Goal: Task Accomplishment & Management: Manage account settings

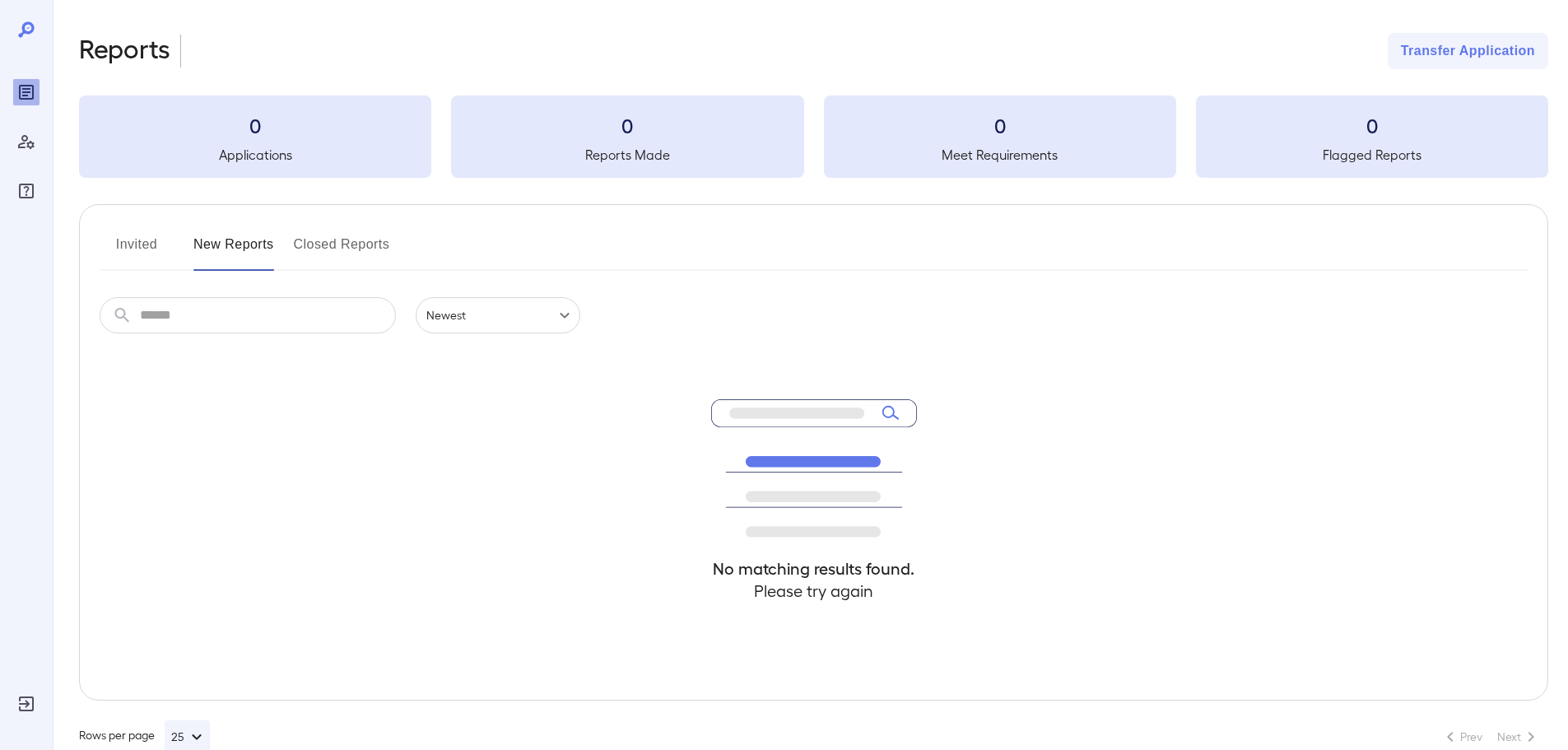
click at [151, 247] on button "Invited" at bounding box center [136, 251] width 74 height 40
click at [208, 249] on button "New Reports" at bounding box center [234, 251] width 81 height 40
click at [392, 483] on div "No matching results found. Please try again" at bounding box center [813, 516] width 1428 height 367
click at [137, 251] on button "Invited" at bounding box center [136, 251] width 74 height 40
click at [372, 250] on button "Closed Reports" at bounding box center [341, 251] width 96 height 40
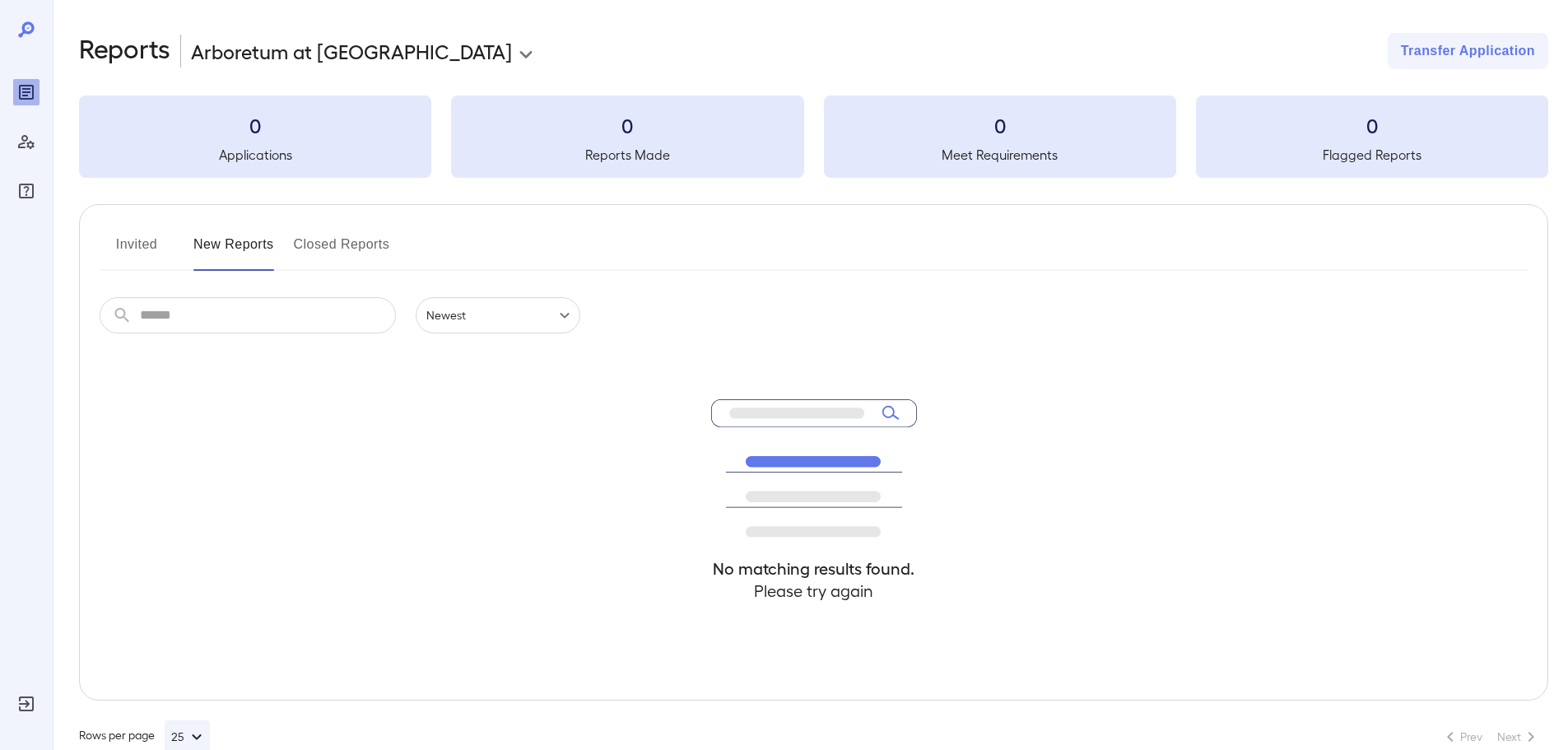
click at [121, 248] on button "Invited" at bounding box center [136, 251] width 74 height 40
click at [189, 323] on input "text" at bounding box center [268, 315] width 256 height 37
click at [543, 419] on div "No matching results found. Please try again" at bounding box center [813, 516] width 1428 height 367
click at [247, 237] on button "New Reports" at bounding box center [234, 251] width 81 height 40
click at [345, 401] on div "No matching results found. Please try again" at bounding box center [813, 516] width 1428 height 367
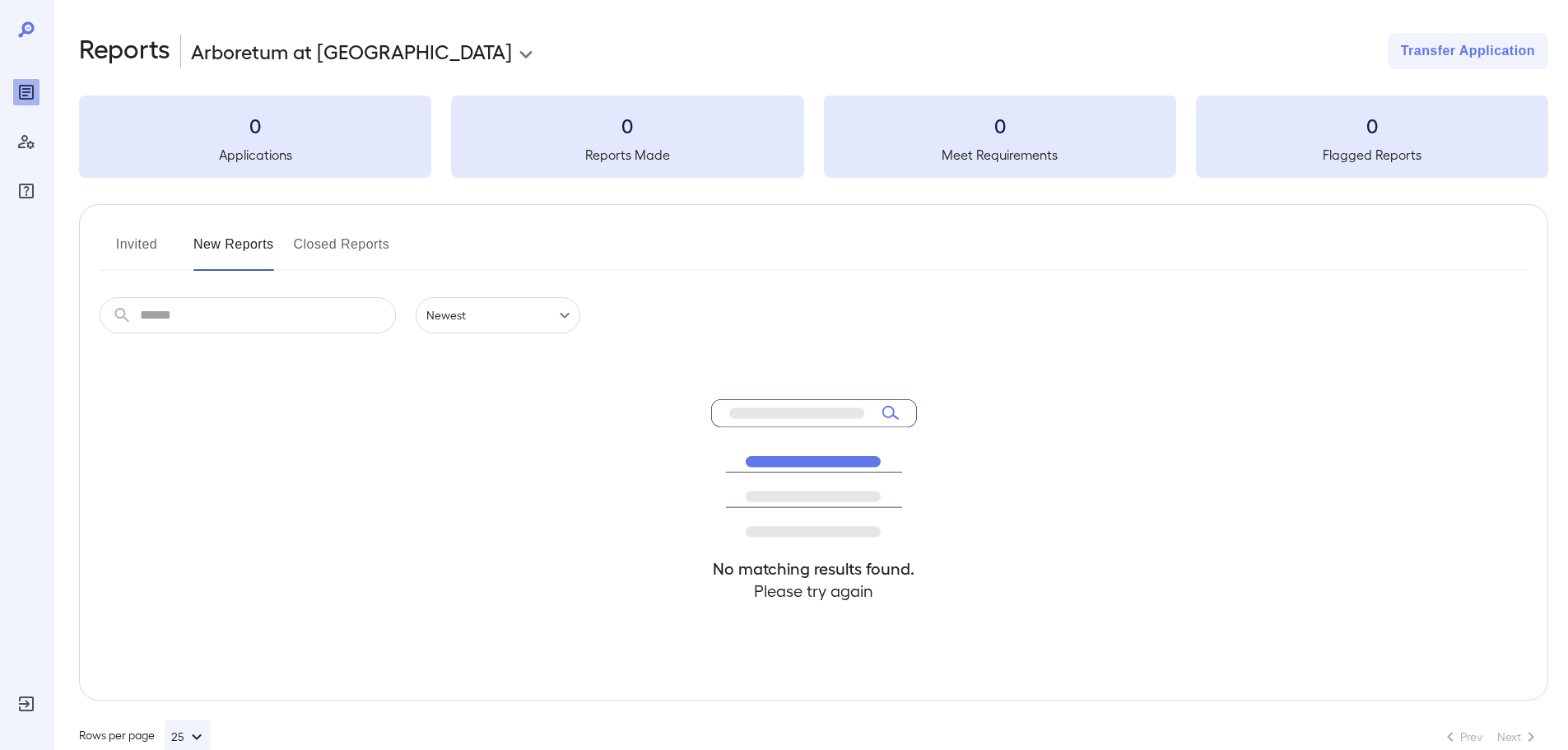
click at [150, 240] on button "Invited" at bounding box center [136, 251] width 74 height 40
drag, startPoint x: 402, startPoint y: 424, endPoint x: 490, endPoint y: 464, distance: 96.7
click at [460, 465] on div "No matching results found. Please try again" at bounding box center [813, 516] width 1428 height 367
click at [493, 456] on div "No matching results found. Please try again" at bounding box center [813, 516] width 1428 height 367
click at [502, 426] on div "No matching results found. Please try again" at bounding box center [813, 516] width 1428 height 367
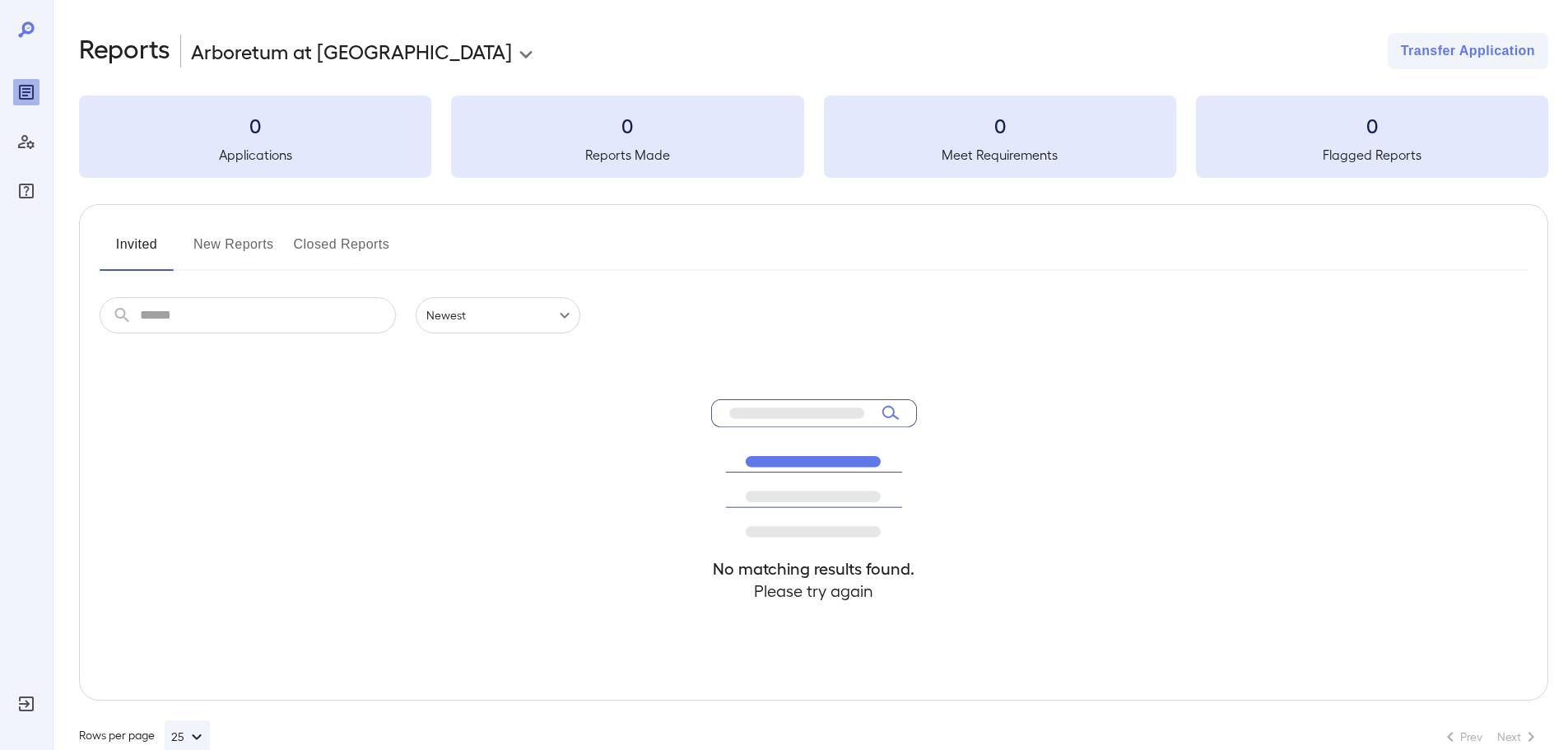
click at [505, 418] on div "No matching results found. Please try again" at bounding box center [813, 516] width 1428 height 367
click at [506, 418] on div "No matching results found. Please try again" at bounding box center [813, 516] width 1428 height 367
click at [506, 417] on div "No matching results found. Please try again" at bounding box center [813, 516] width 1428 height 367
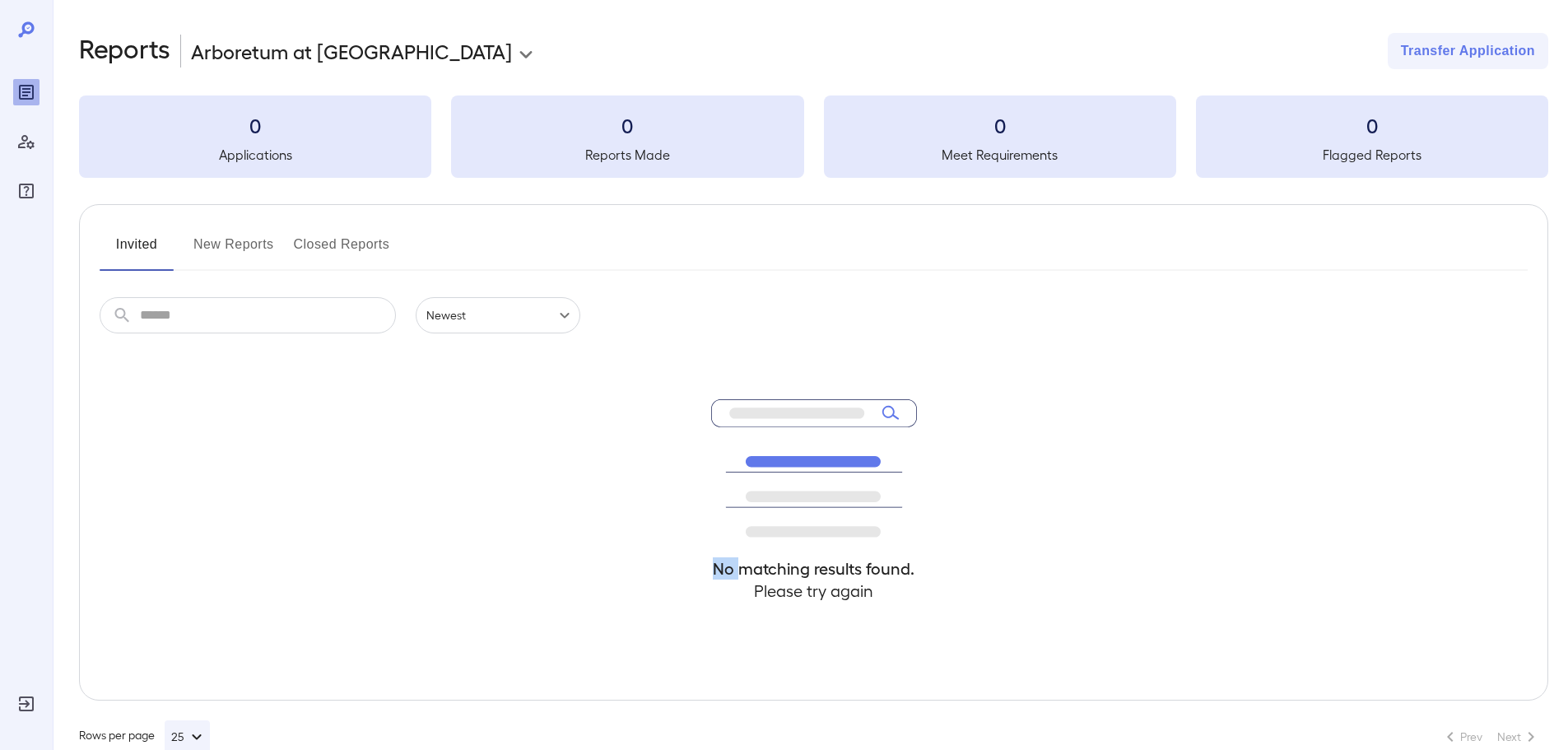
click at [508, 417] on div "No matching results found. Please try again" at bounding box center [813, 516] width 1428 height 367
click at [634, 323] on div "​ ​ Newest ******" at bounding box center [813, 315] width 1428 height 37
click at [721, 364] on div "No matching results found. Please try again" at bounding box center [814, 516] width 206 height 367
click at [1122, 533] on div "No matching results found. Please try again" at bounding box center [813, 516] width 1428 height 367
click at [550, 439] on div "No matching results found. Please try again" at bounding box center [813, 516] width 1428 height 367
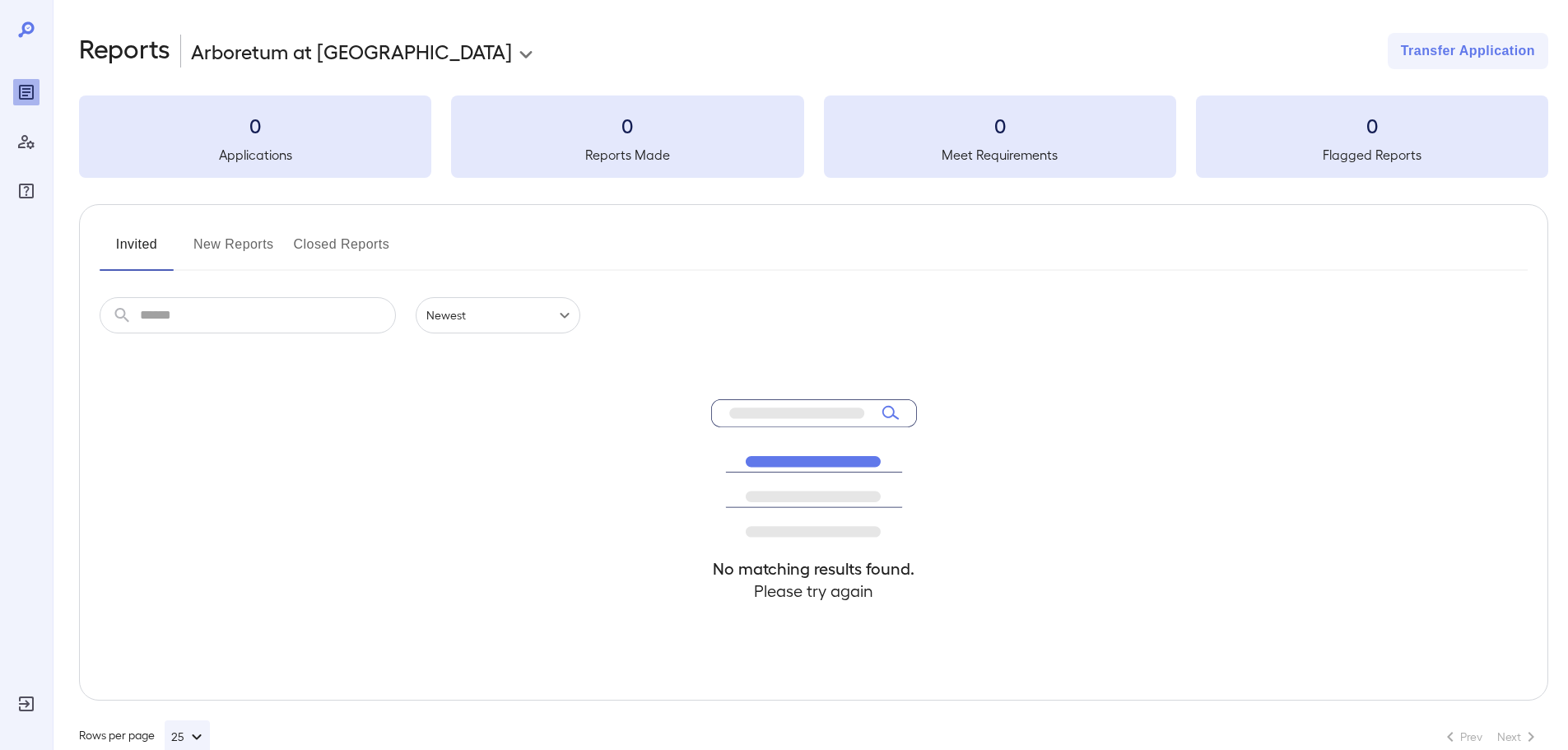
click at [805, 214] on div "Invited New Reports Closed Reports ​ ​ Newest ****** No matching results found.…" at bounding box center [813, 453] width 1469 height 496
click at [296, 316] on input "text" at bounding box center [268, 315] width 256 height 37
type input "*********"
click at [27, 136] on icon "Manage Users" at bounding box center [26, 142] width 17 height 14
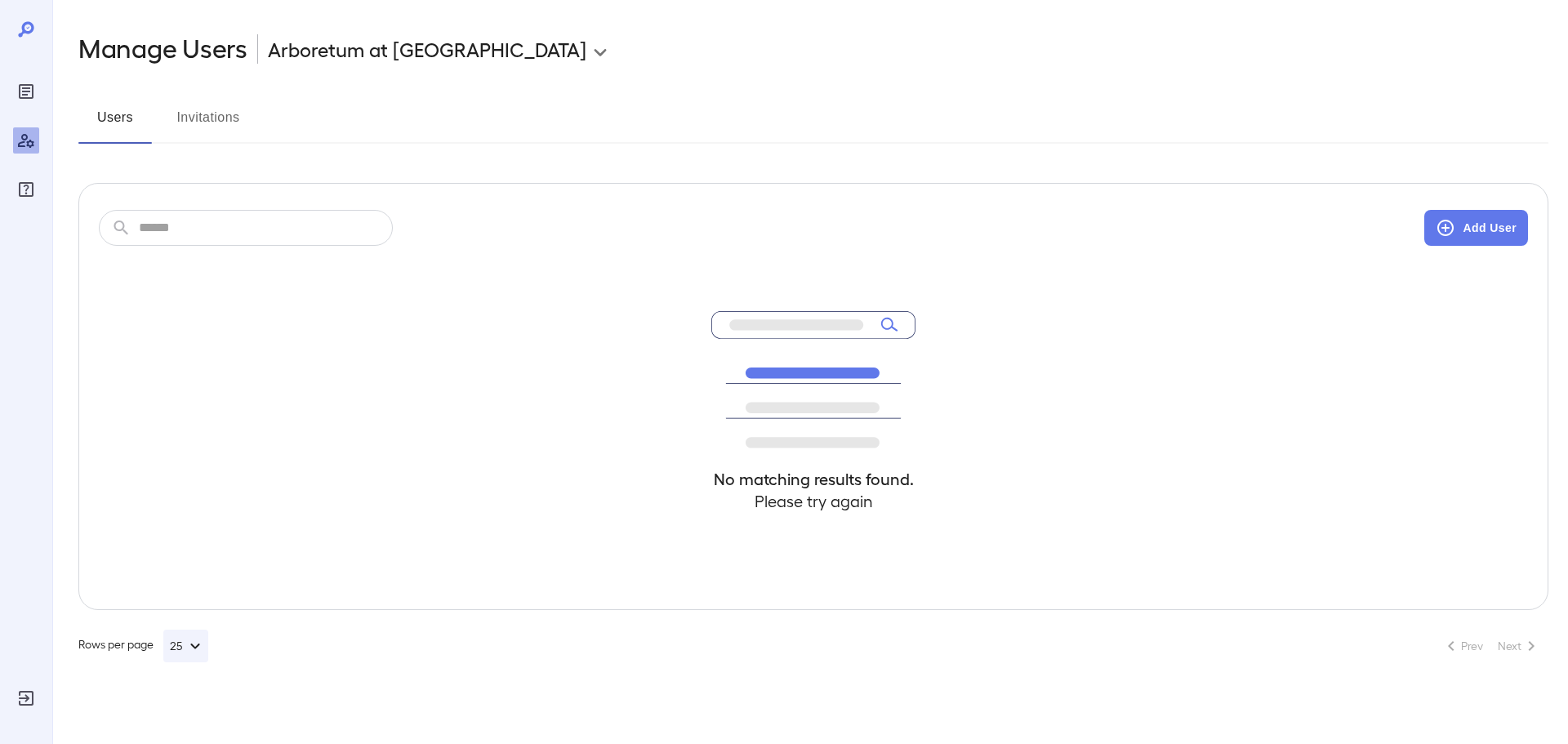
click at [214, 116] on button "Invitations" at bounding box center [208, 124] width 74 height 39
click at [428, 66] on div "**********" at bounding box center [813, 347] width 1470 height 629
click at [429, 46] on body "**********" at bounding box center [784, 372] width 1568 height 744
click at [451, 349] on div at bounding box center [784, 372] width 1568 height 744
click at [27, 696] on icon "Log Out" at bounding box center [26, 698] width 20 height 20
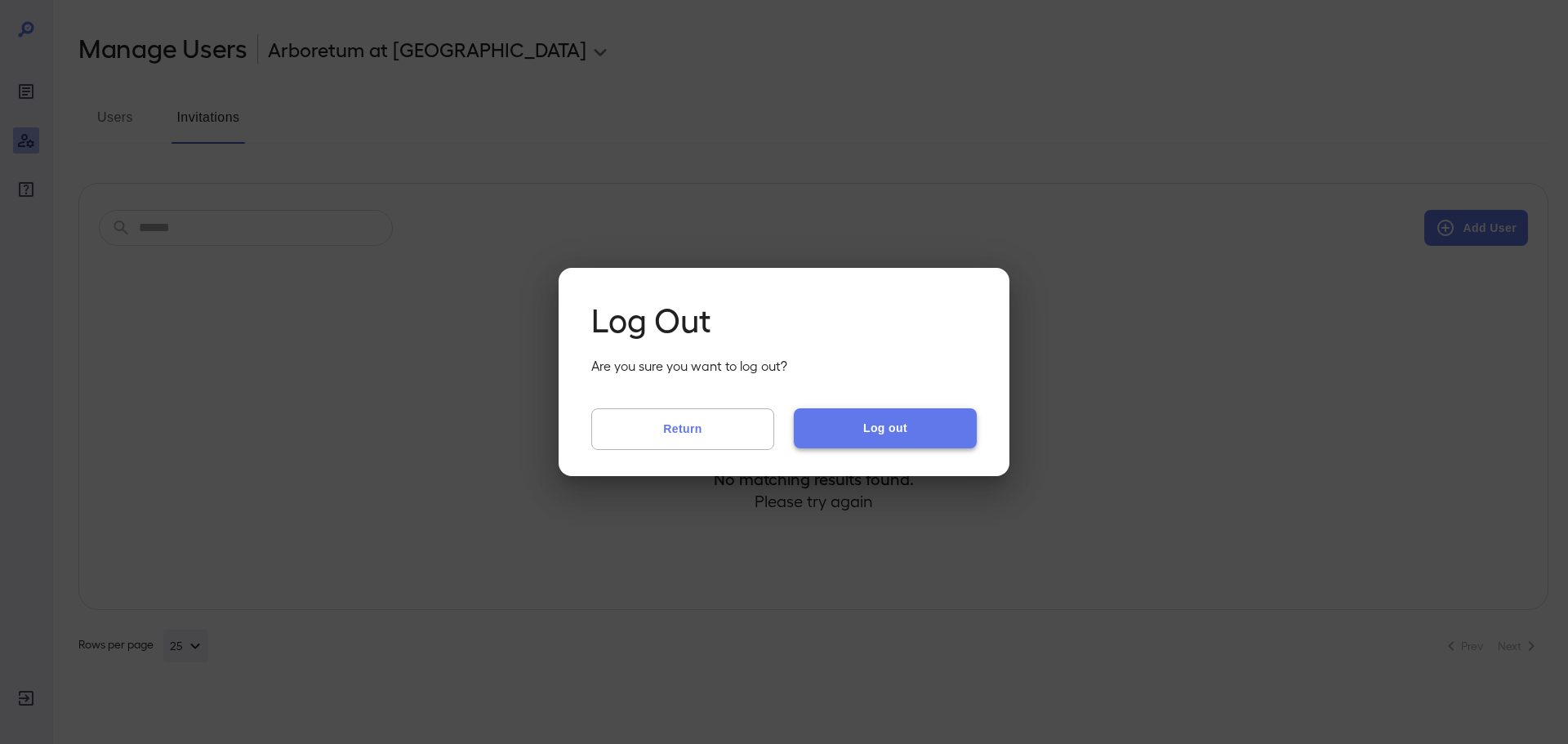
click at [867, 427] on button "Log out" at bounding box center [885, 427] width 183 height 39
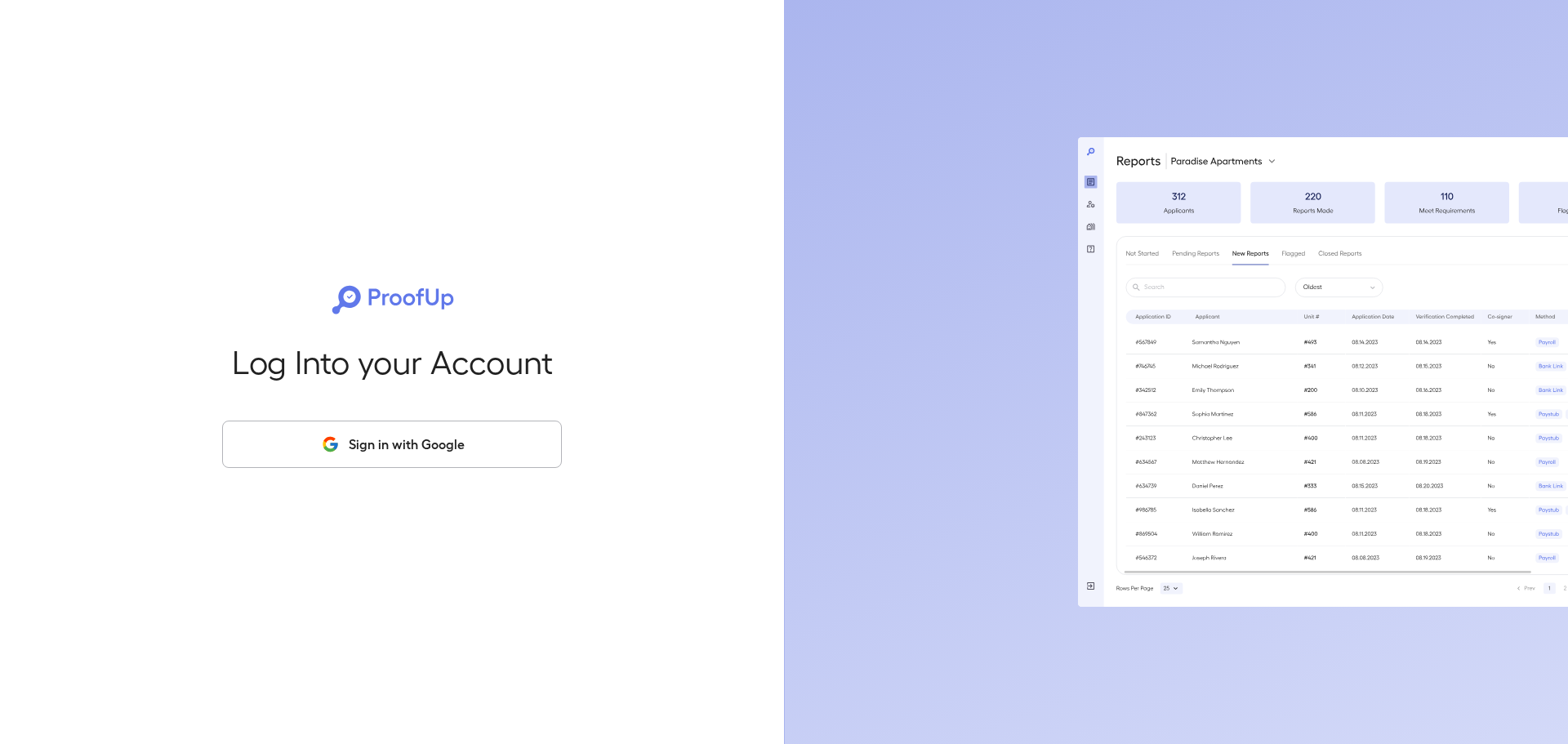
click at [395, 448] on button "Sign in with Google" at bounding box center [392, 444] width 340 height 47
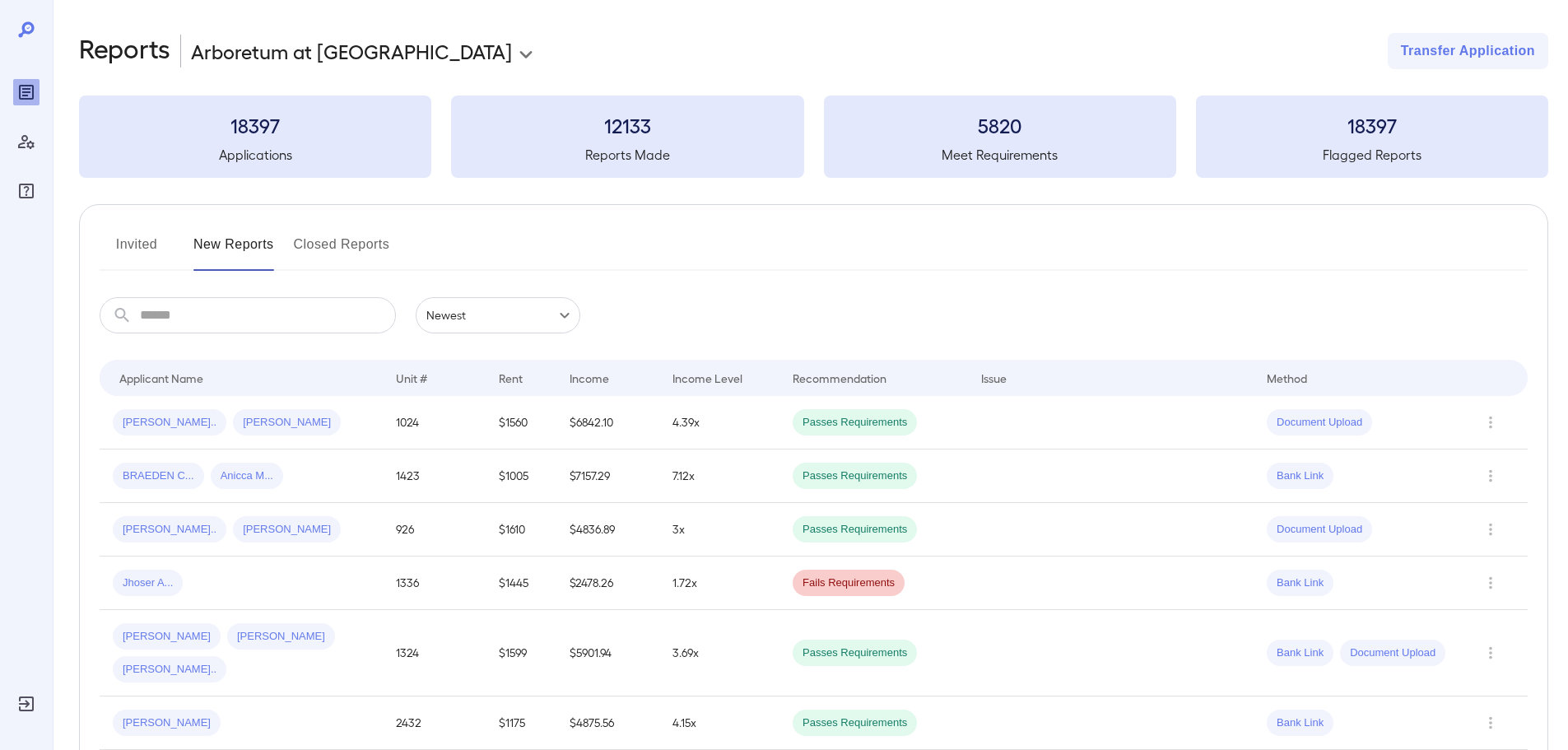
click at [144, 244] on button "Invited" at bounding box center [136, 251] width 74 height 40
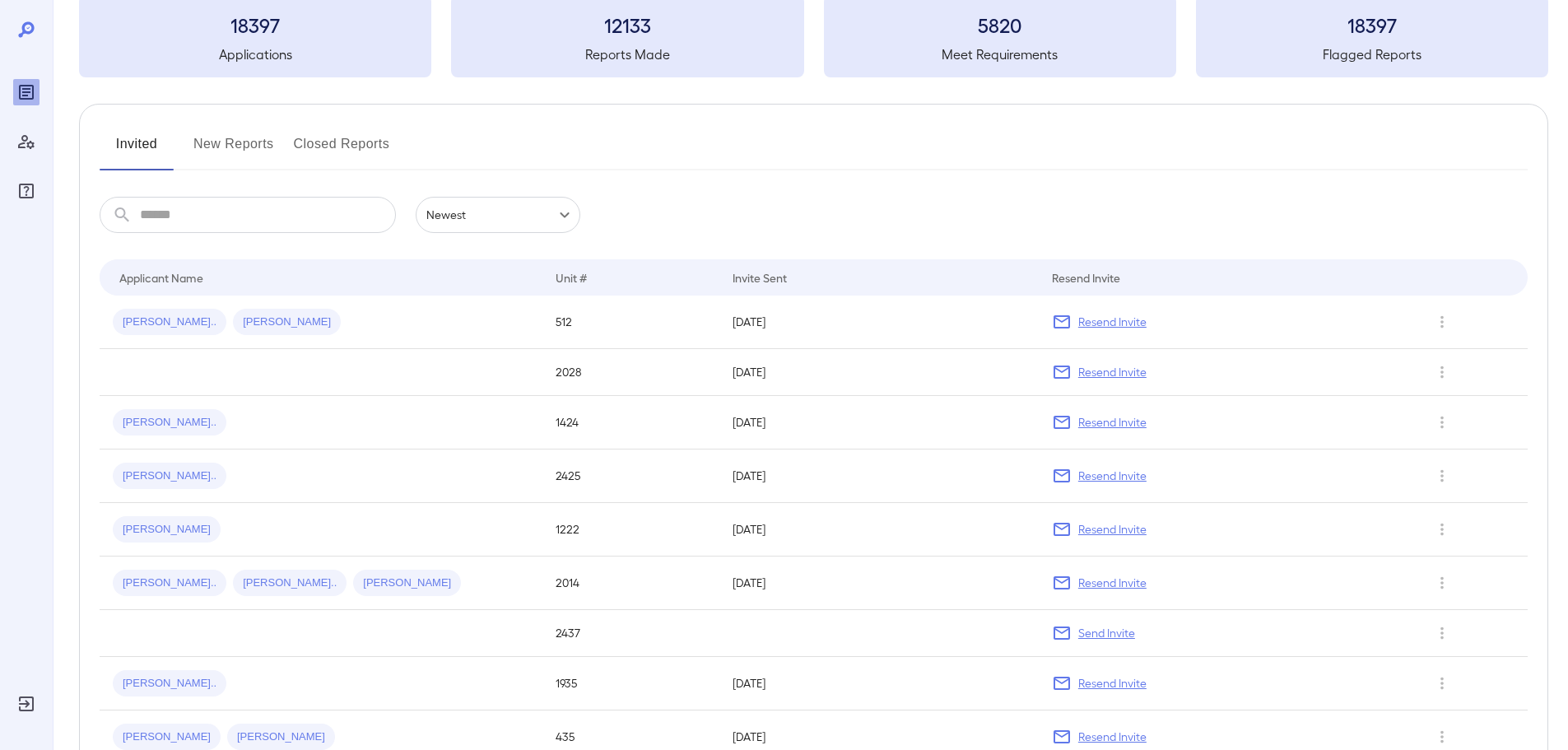
scroll to position [22, 0]
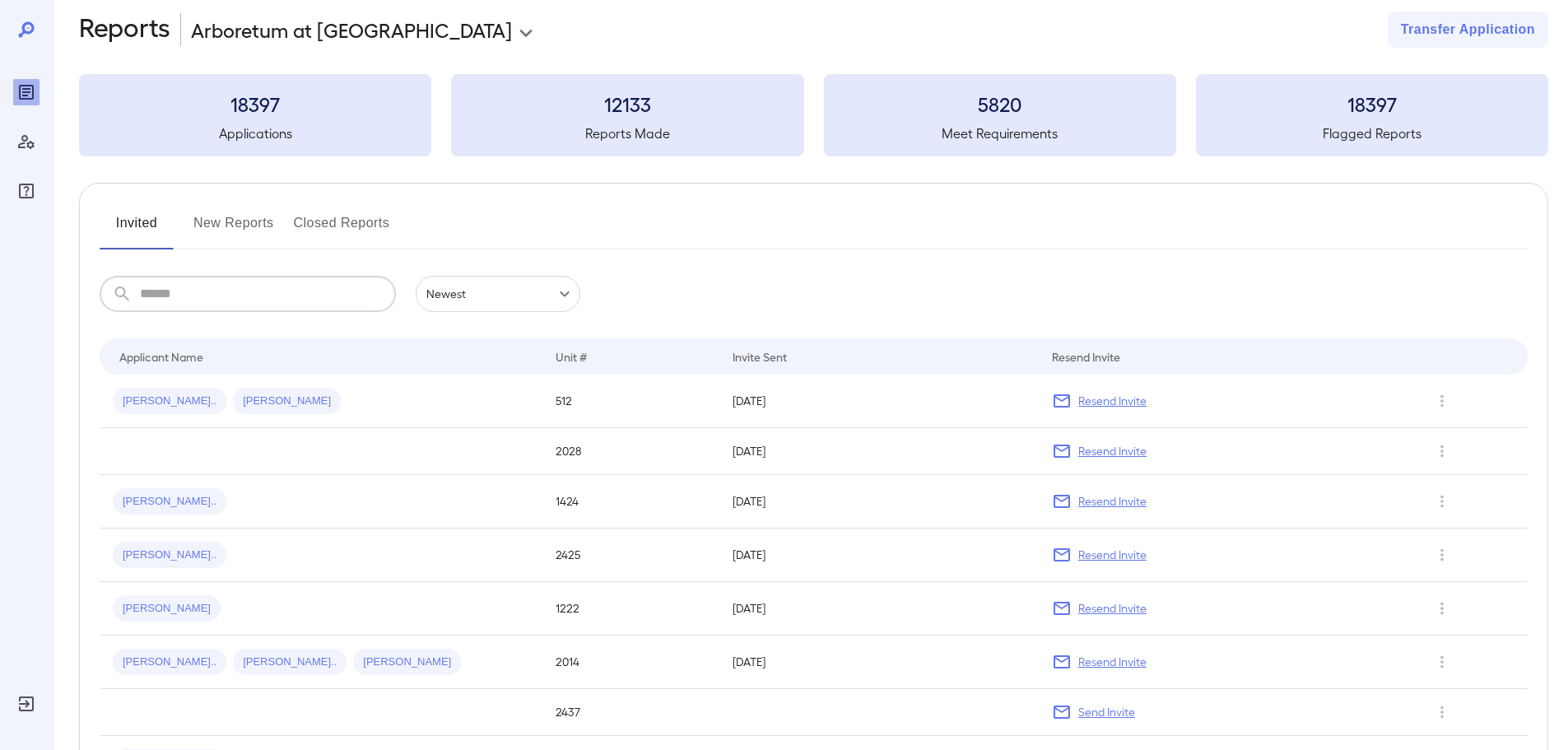
click at [233, 308] on input "text" at bounding box center [268, 293] width 256 height 37
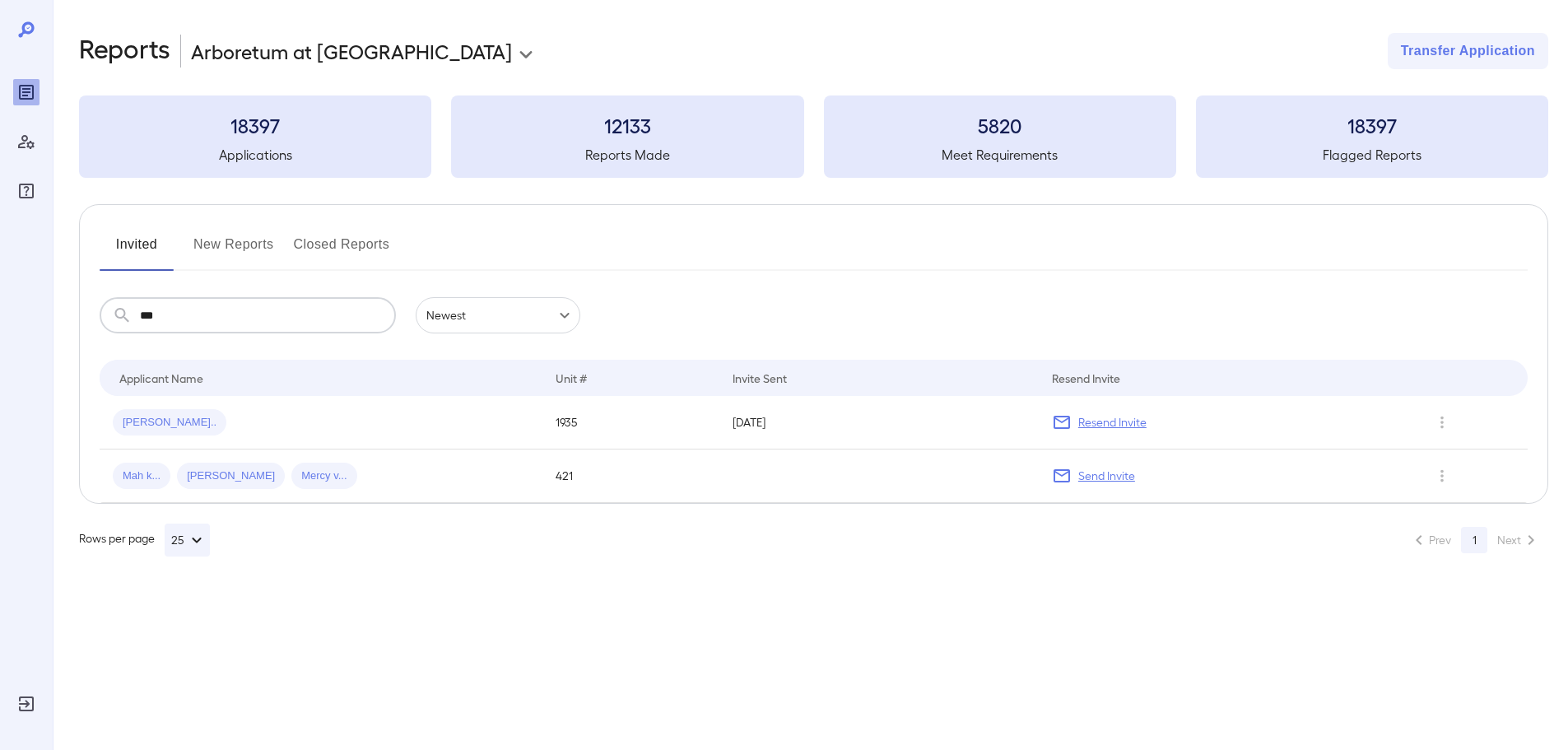
scroll to position [0, 0]
type input "*"
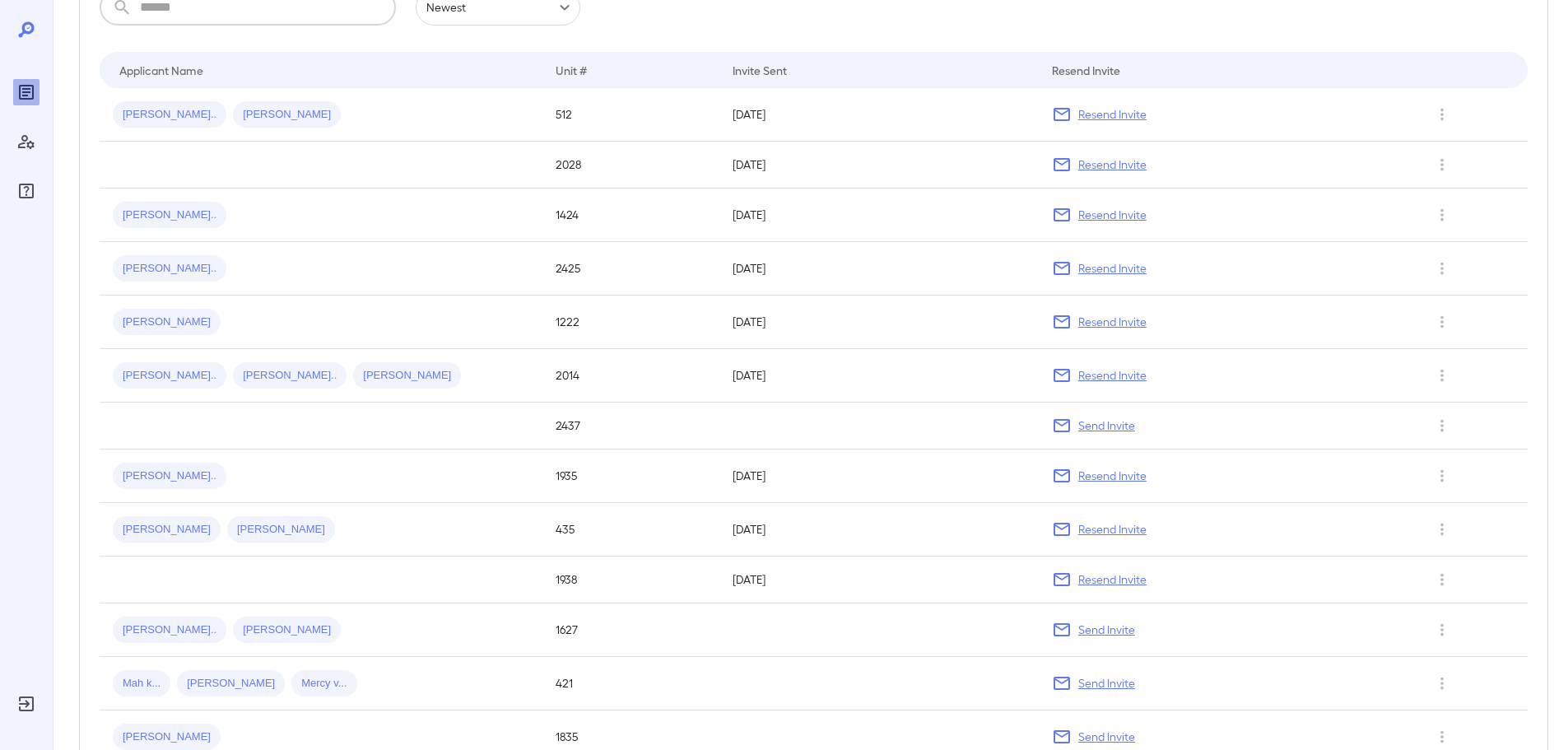
scroll to position [82, 0]
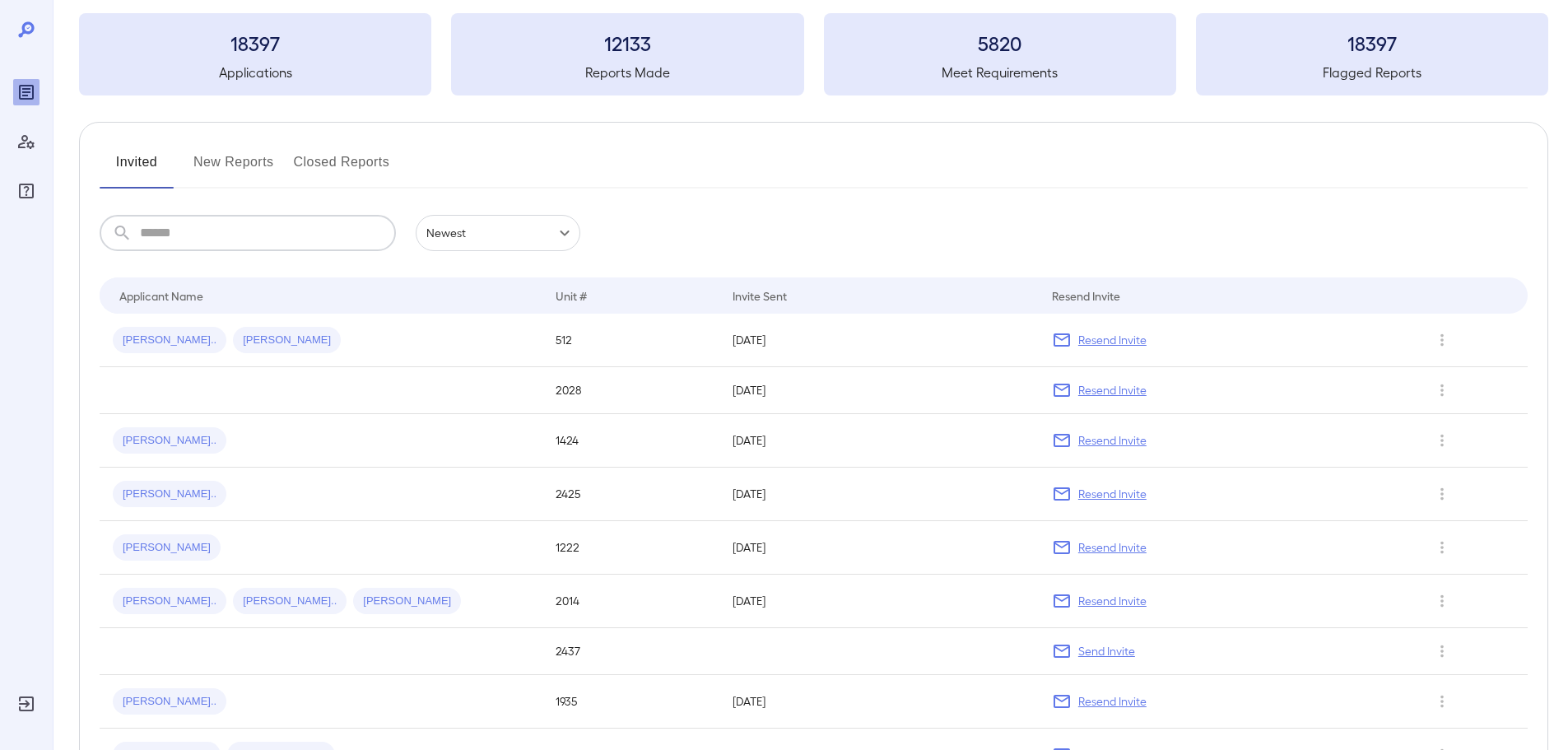
click at [214, 145] on div "Invited New Reports Closed Reports ​ ​ Newest ****** Drop to group by Applicant…" at bounding box center [813, 609] width 1469 height 975
click at [219, 152] on button "New Reports" at bounding box center [234, 169] width 81 height 40
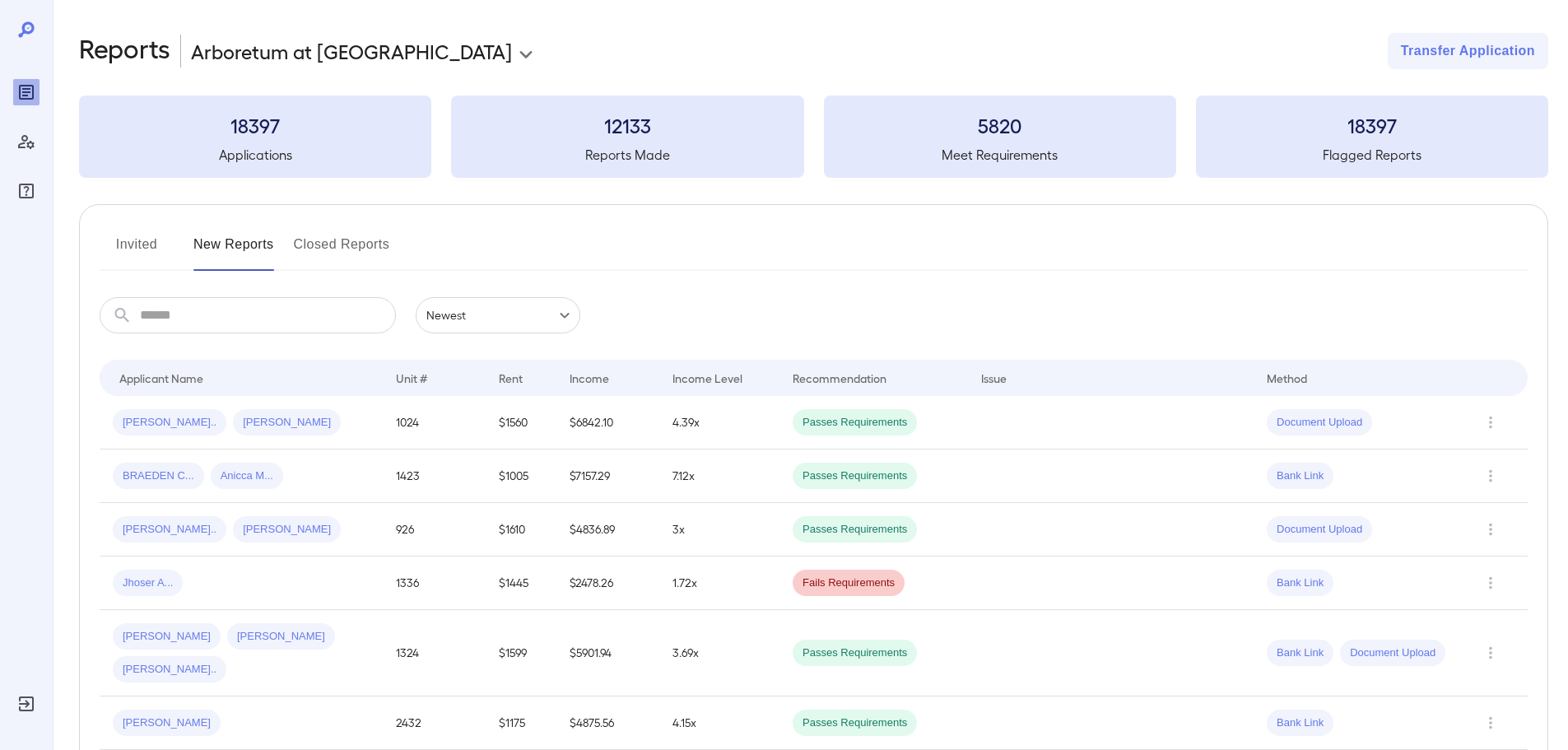
click at [210, 309] on input "text" at bounding box center [268, 315] width 256 height 37
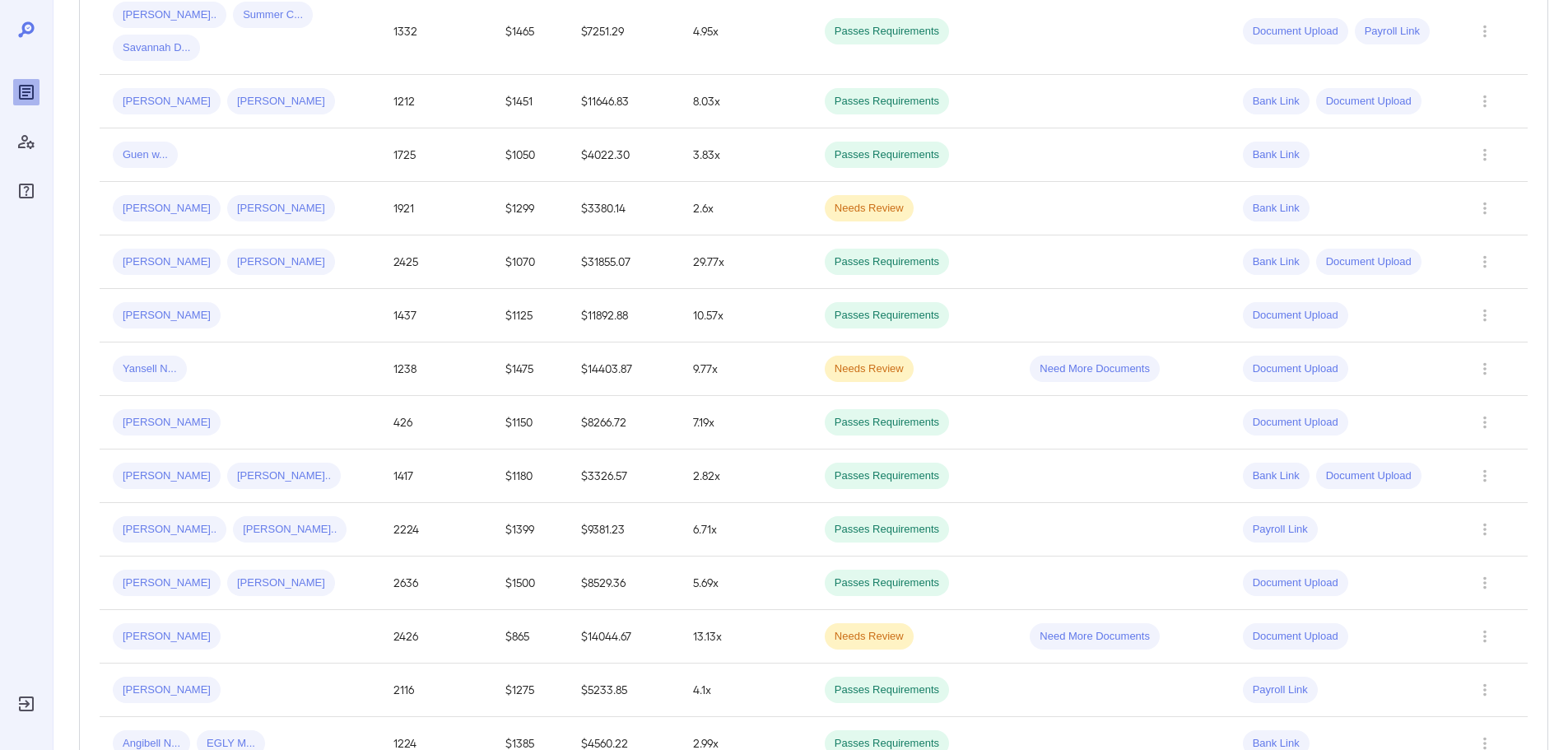
scroll to position [1070, 0]
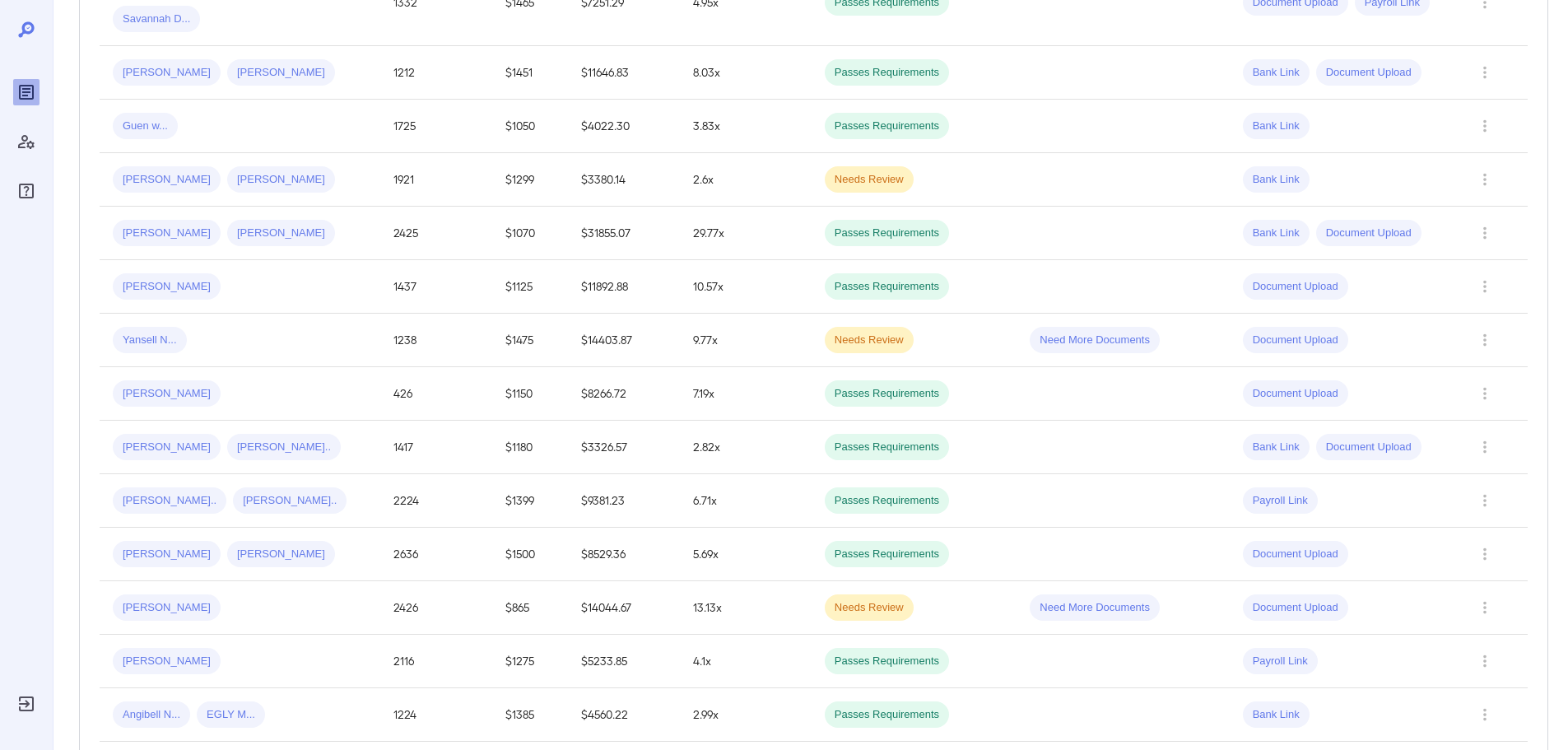
type input "*"
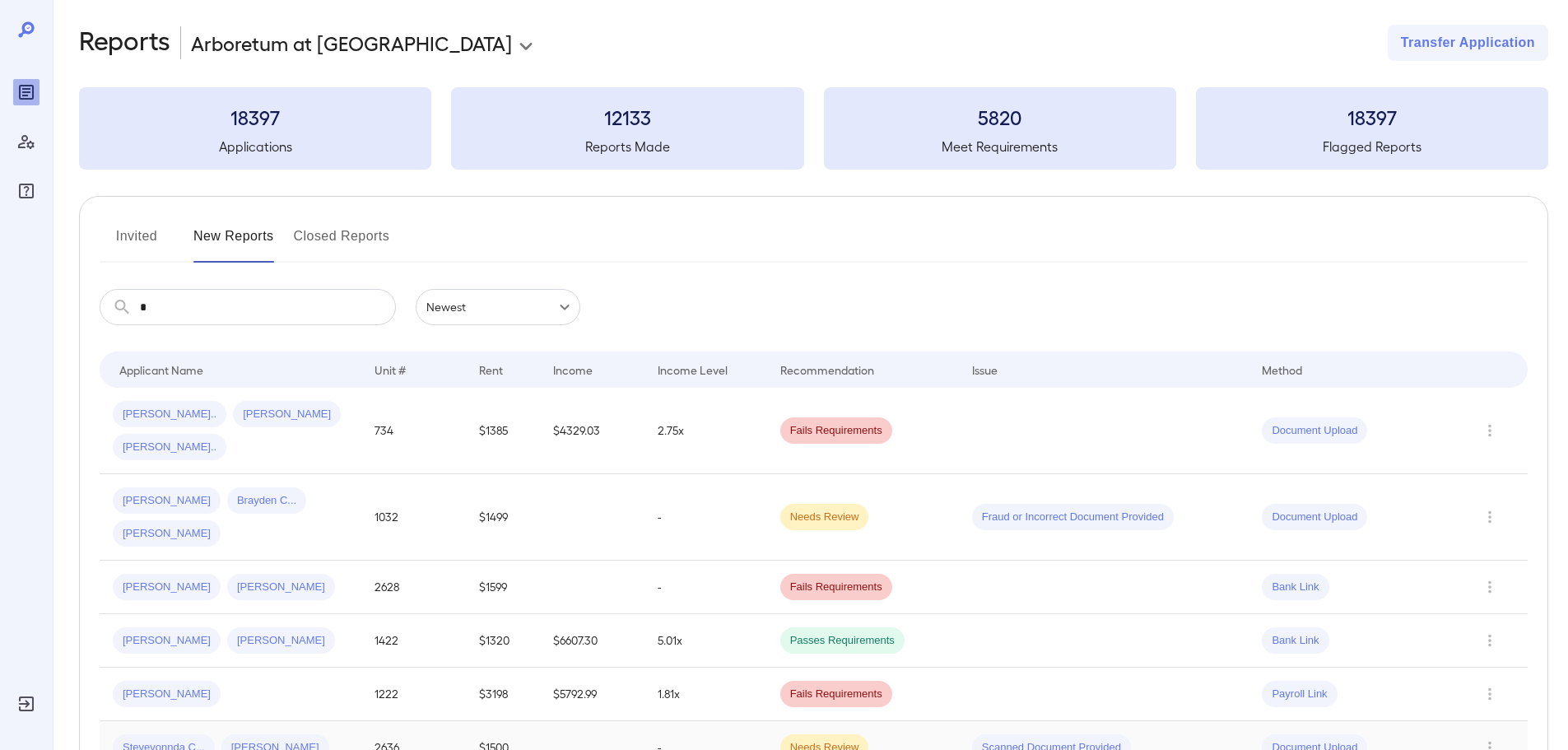
scroll to position [0, 0]
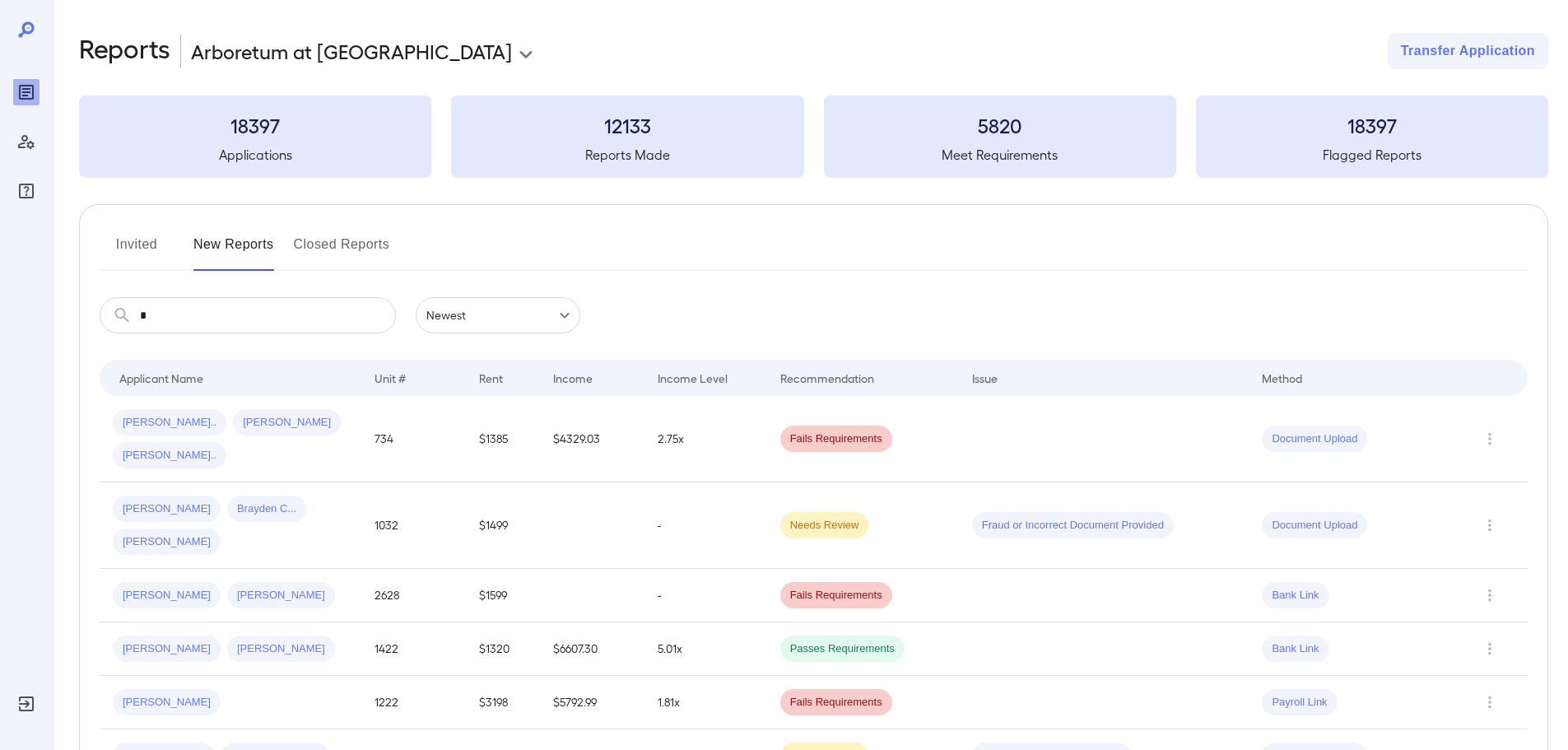
click at [276, 307] on input "*" at bounding box center [268, 315] width 256 height 37
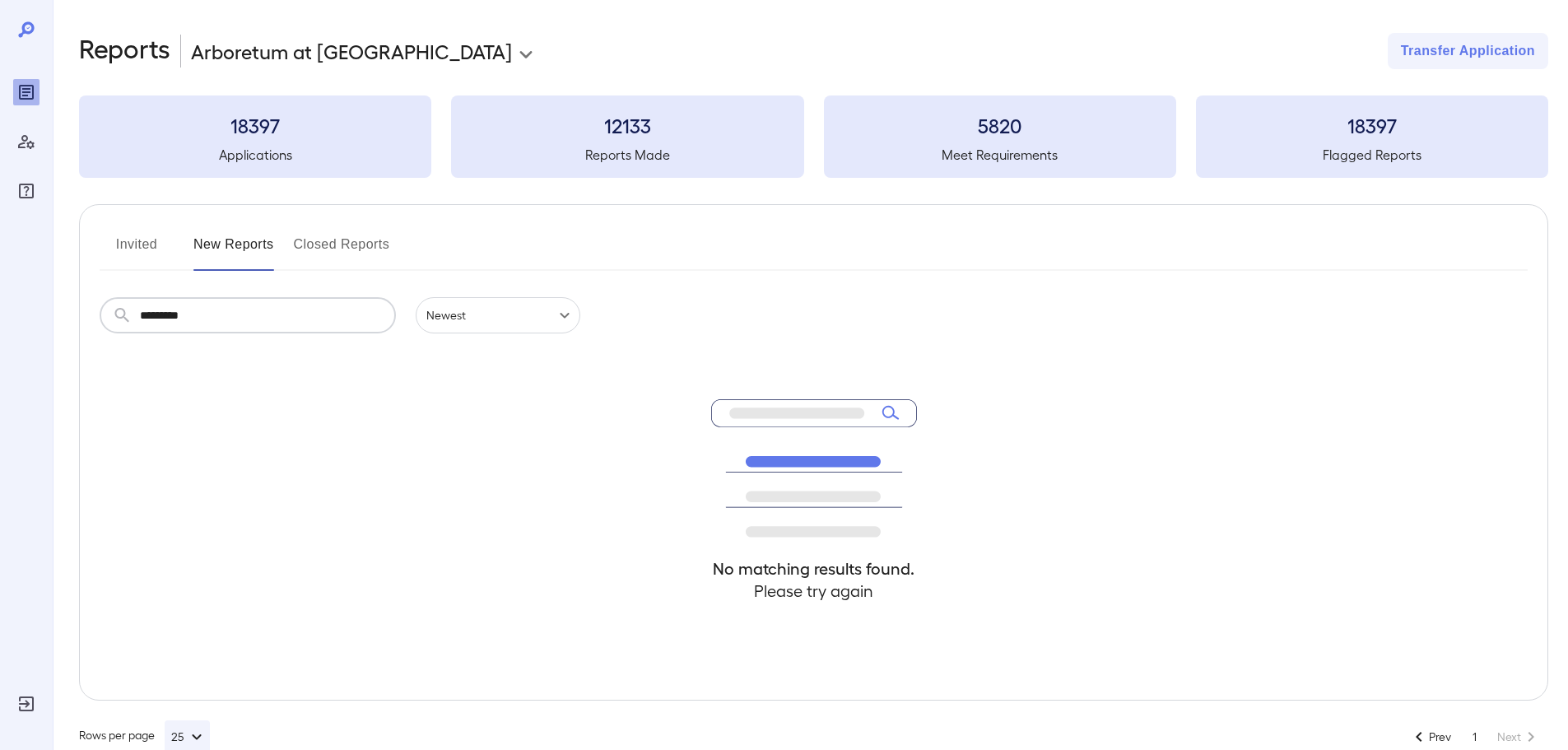
type input "*********"
click at [351, 236] on button "Closed Reports" at bounding box center [341, 251] width 96 height 40
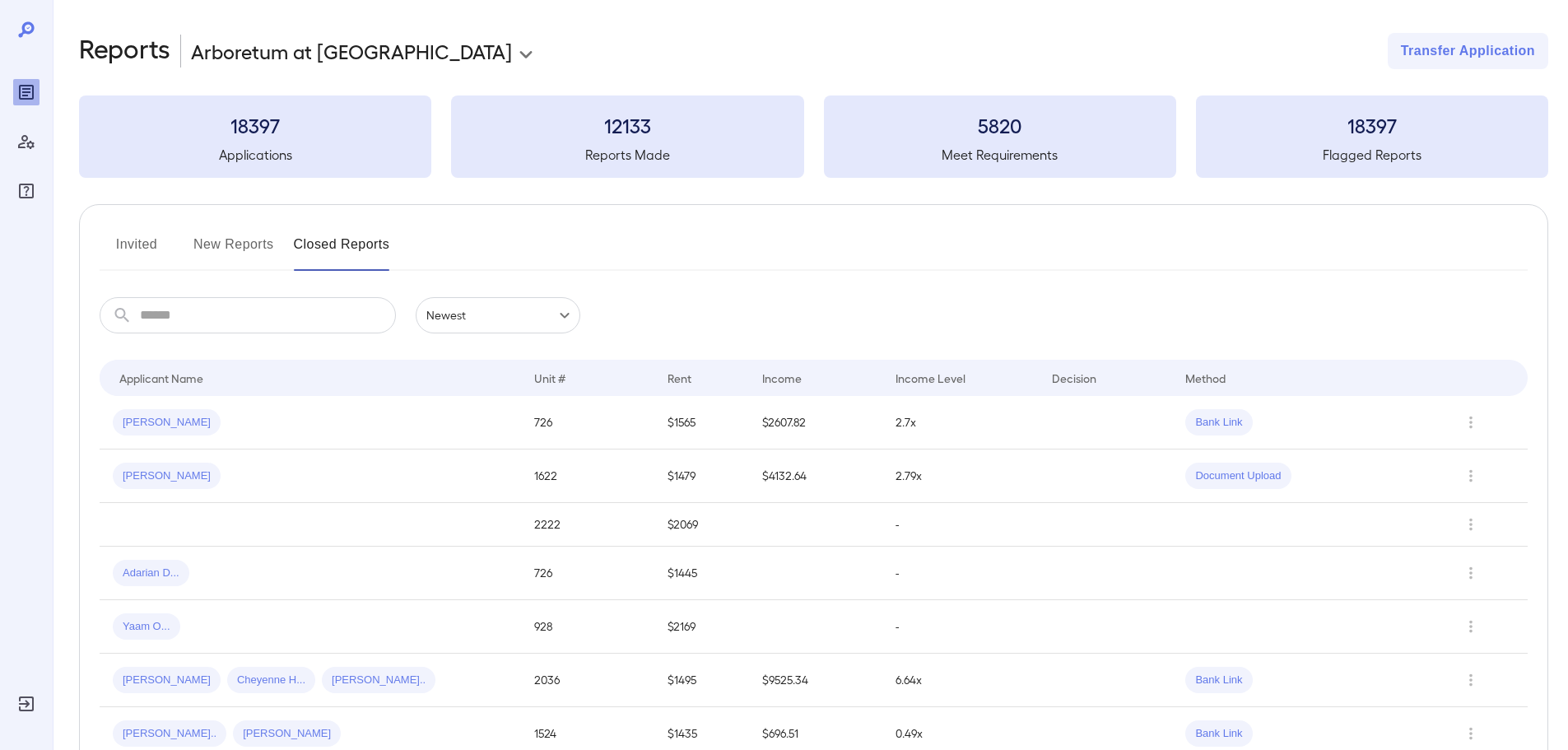
click at [130, 243] on button "Invited" at bounding box center [136, 251] width 74 height 40
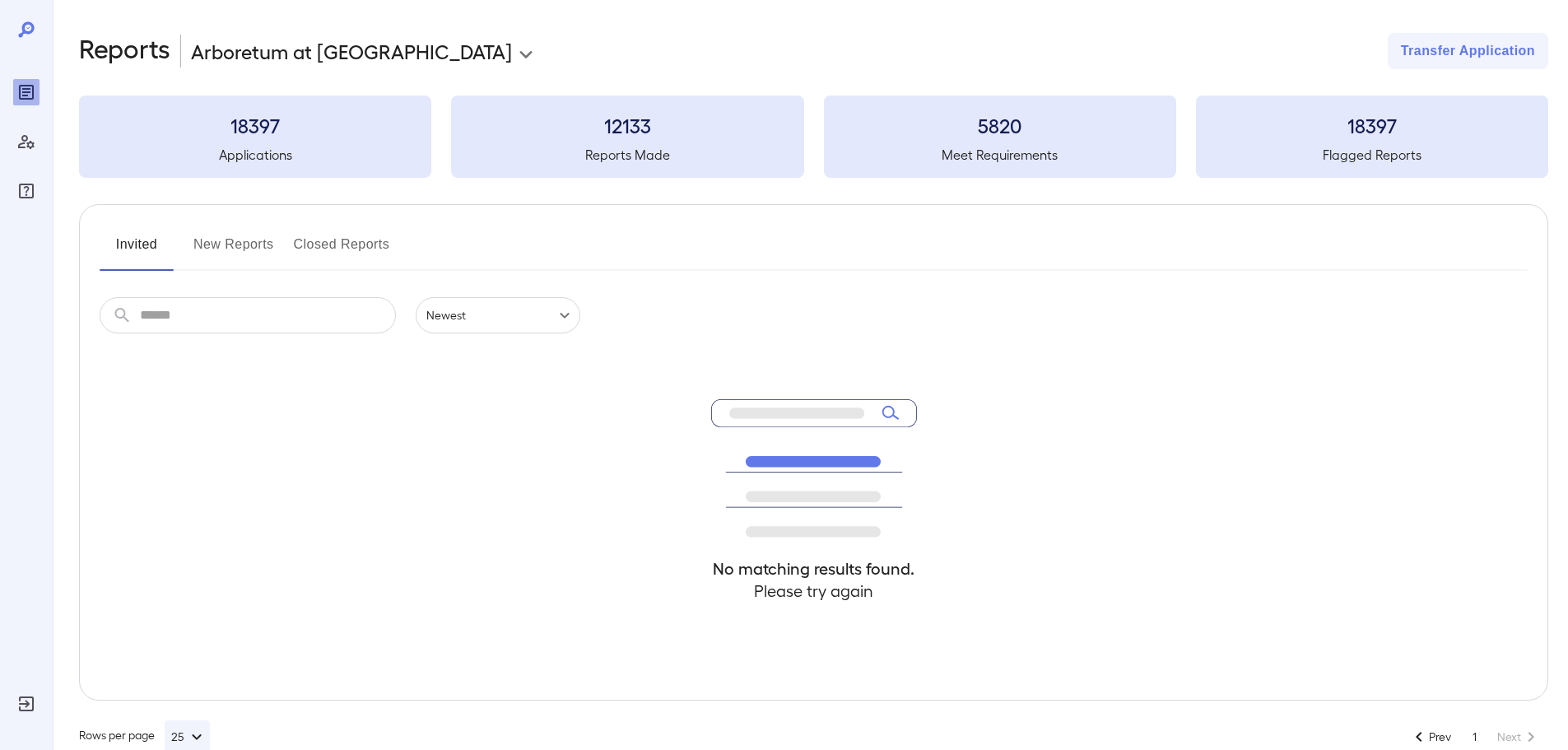
click at [217, 307] on input "text" at bounding box center [268, 315] width 256 height 37
type input "***"
click at [289, 284] on div "Invited New Reports Closed Reports ​ *** ​ Newest ****** No matching results fo…" at bounding box center [813, 453] width 1469 height 496
